Goal: Register for event/course

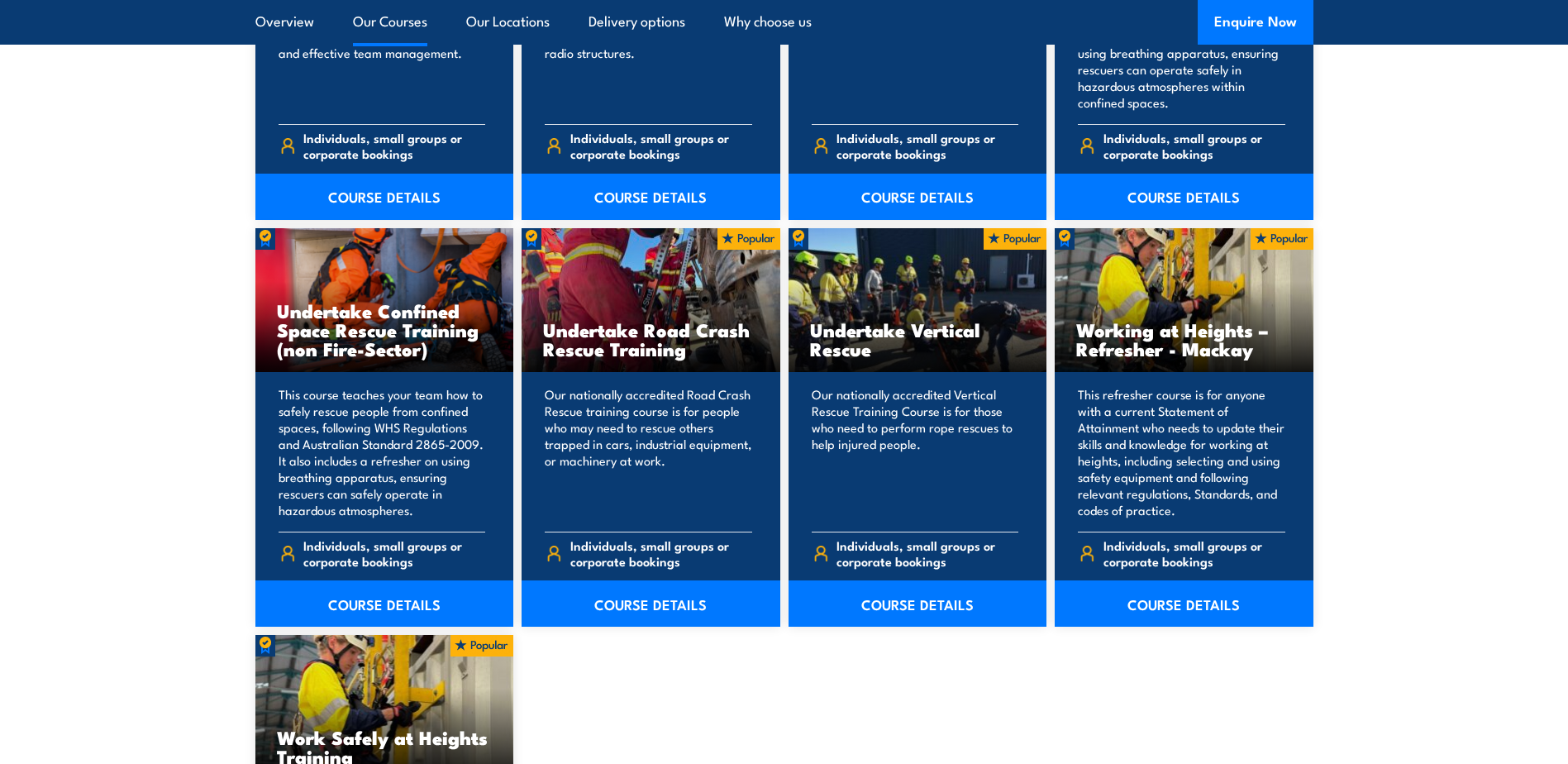
scroll to position [1701, 0]
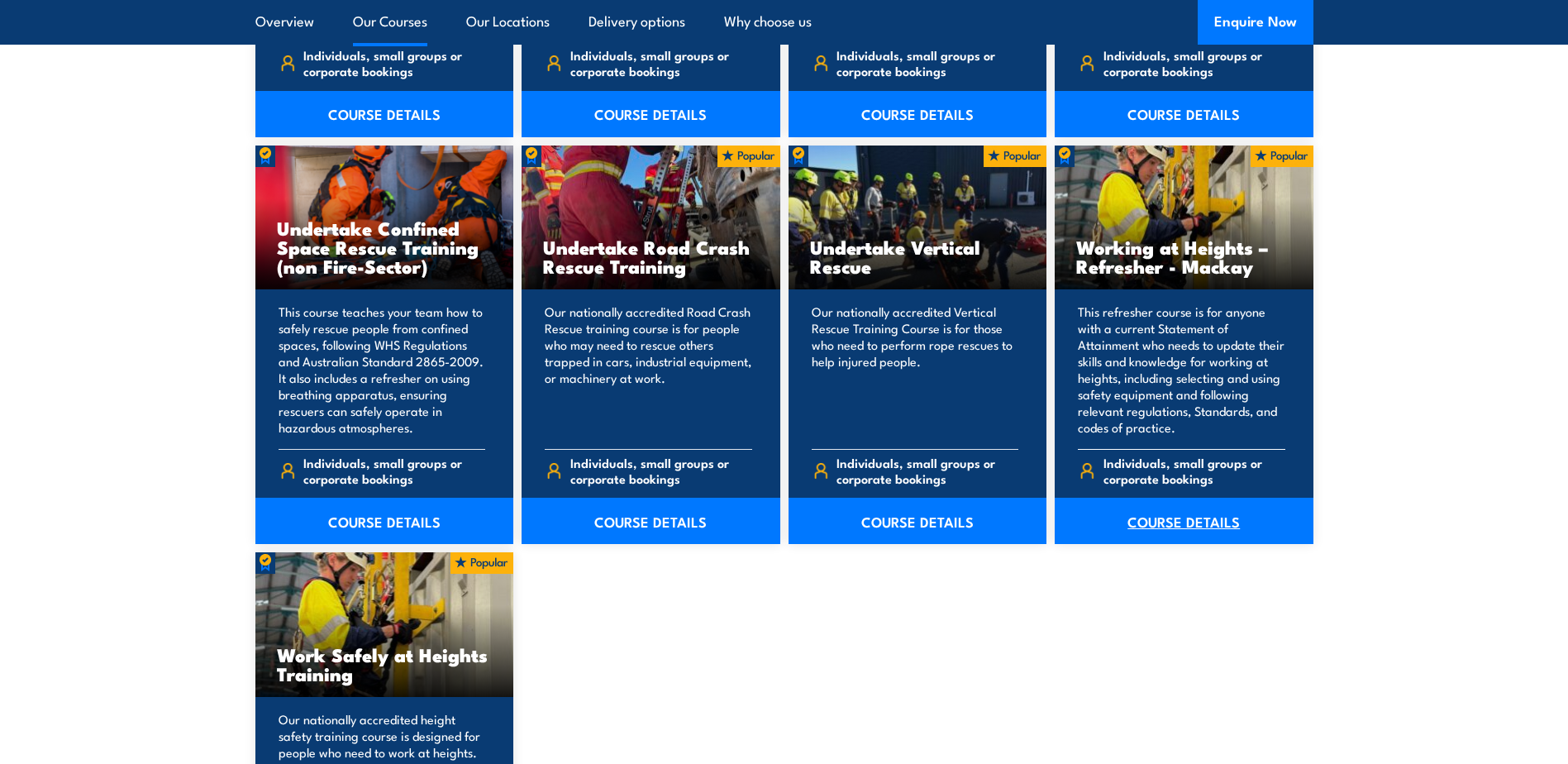
click at [1190, 530] on link "COURSE DETAILS" at bounding box center [1184, 520] width 258 height 46
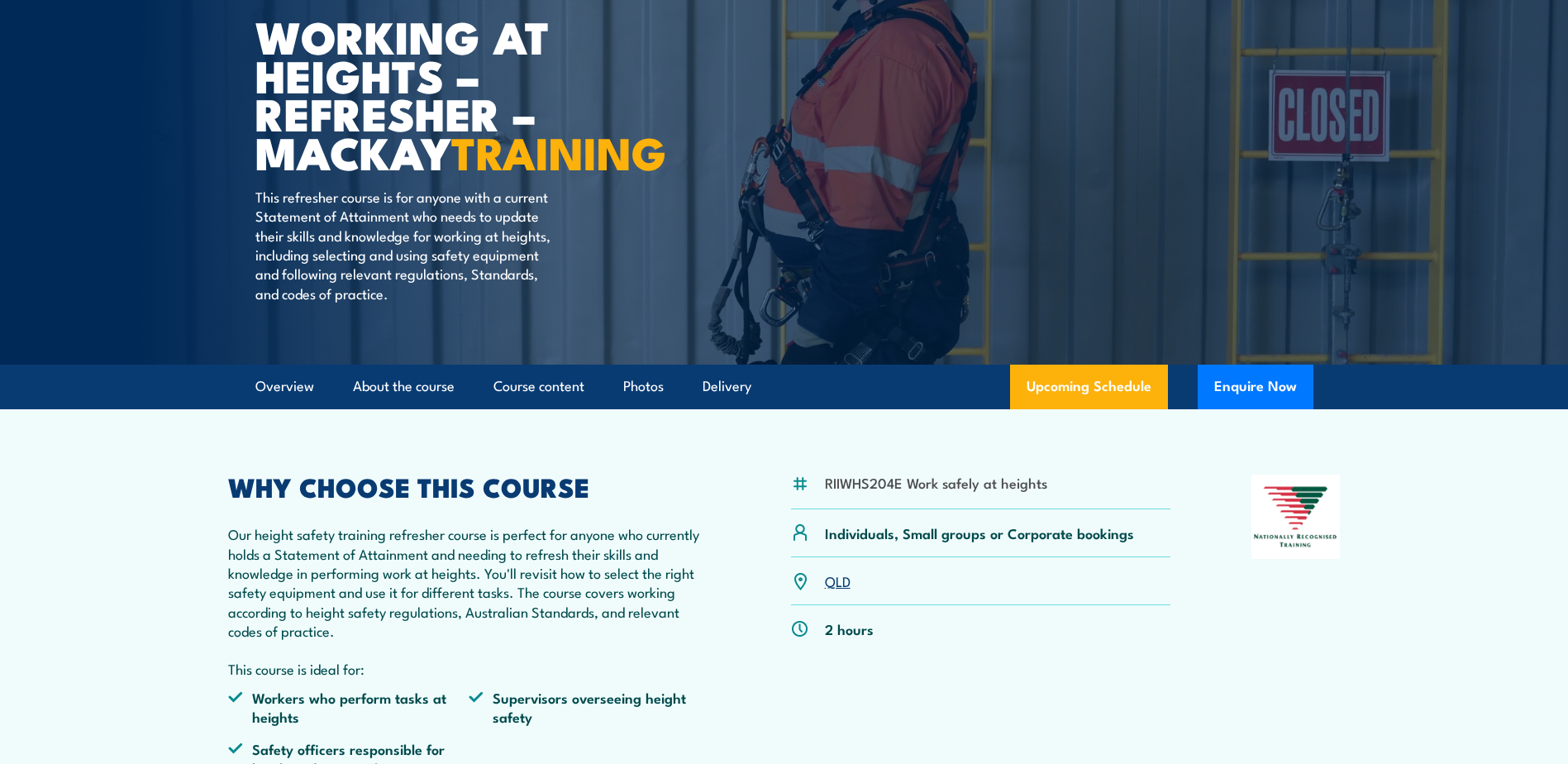
scroll to position [248, 0]
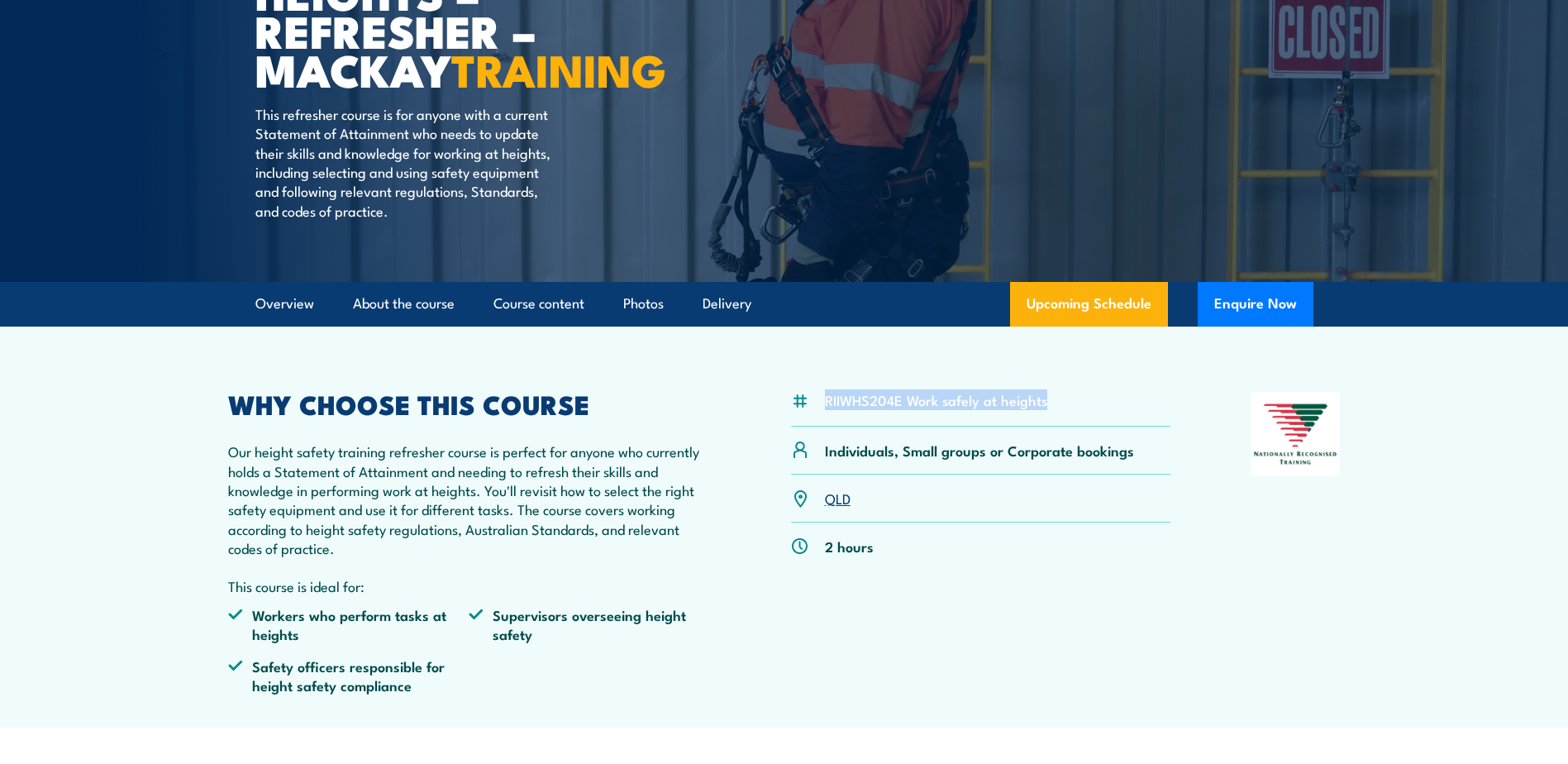
drag, startPoint x: 827, startPoint y: 441, endPoint x: 1061, endPoint y: 446, distance: 234.1
click at [1061, 426] on div "RIIWHS204E Work safely at heights" at bounding box center [981, 408] width 380 height 34
copy li "RIIWHS204E Work safely at heights"
